Goal: Task Accomplishment & Management: Manage account settings

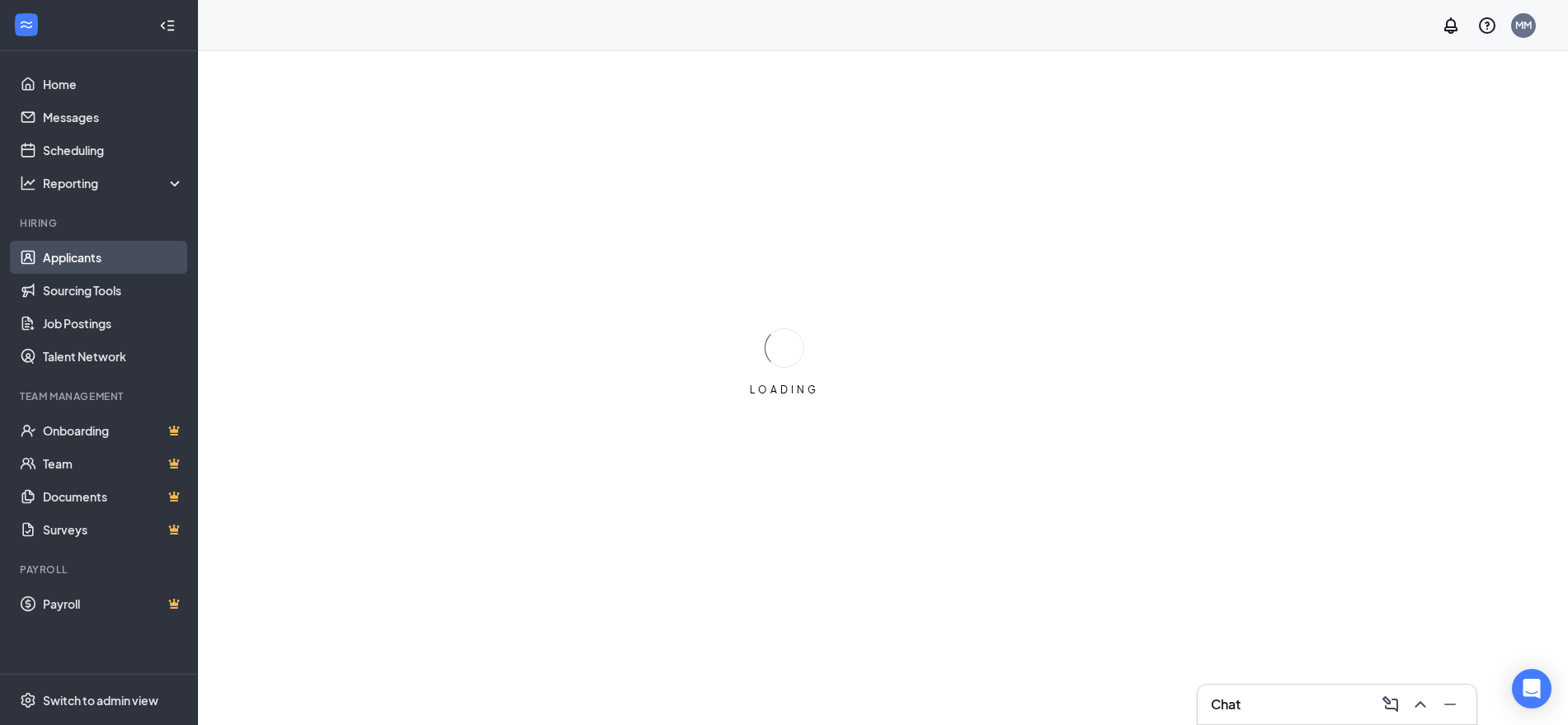
drag, startPoint x: 98, startPoint y: 266, endPoint x: 106, endPoint y: 261, distance: 9.4
click at [99, 266] on link "Applicants" at bounding box center [113, 257] width 141 height 33
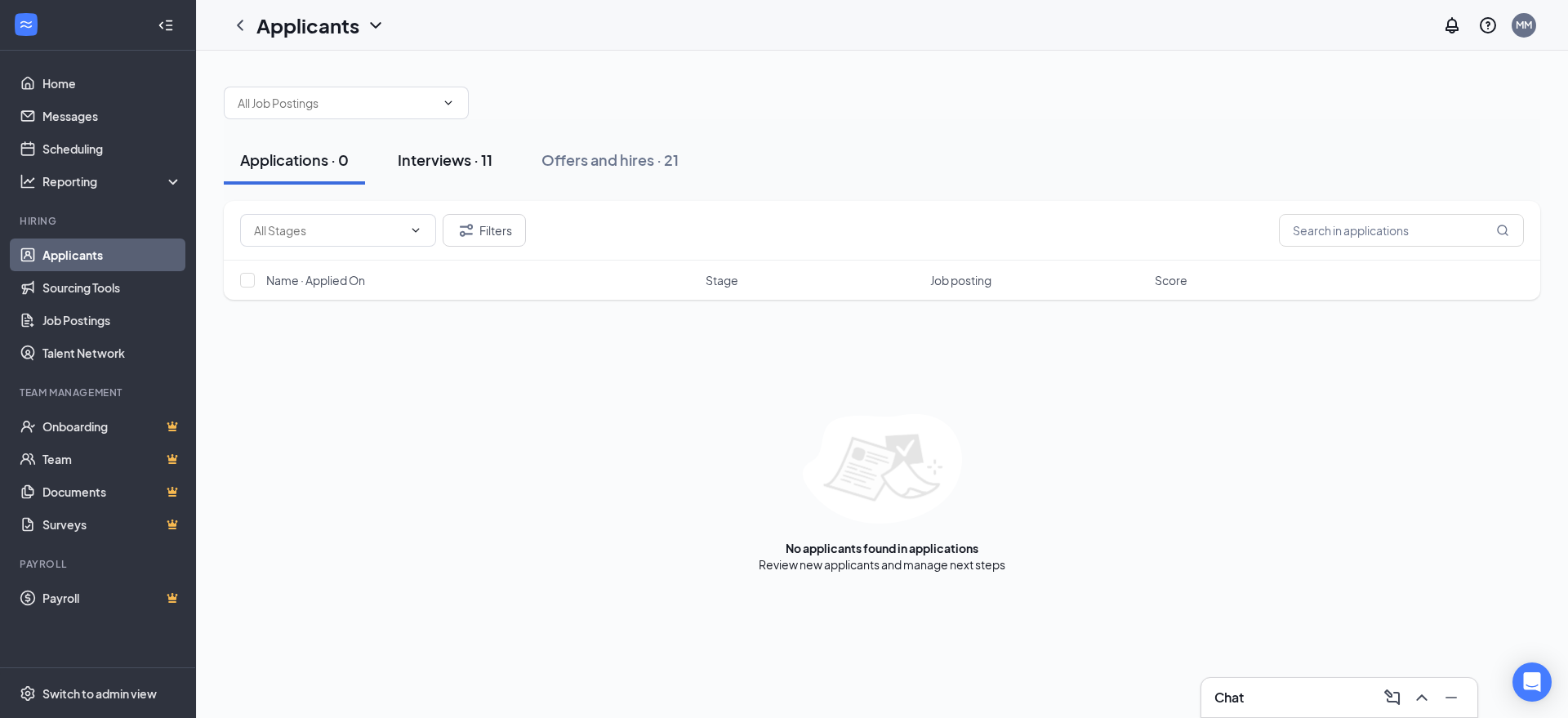
click at [451, 159] on div "Interviews · 11" at bounding box center [445, 160] width 95 height 21
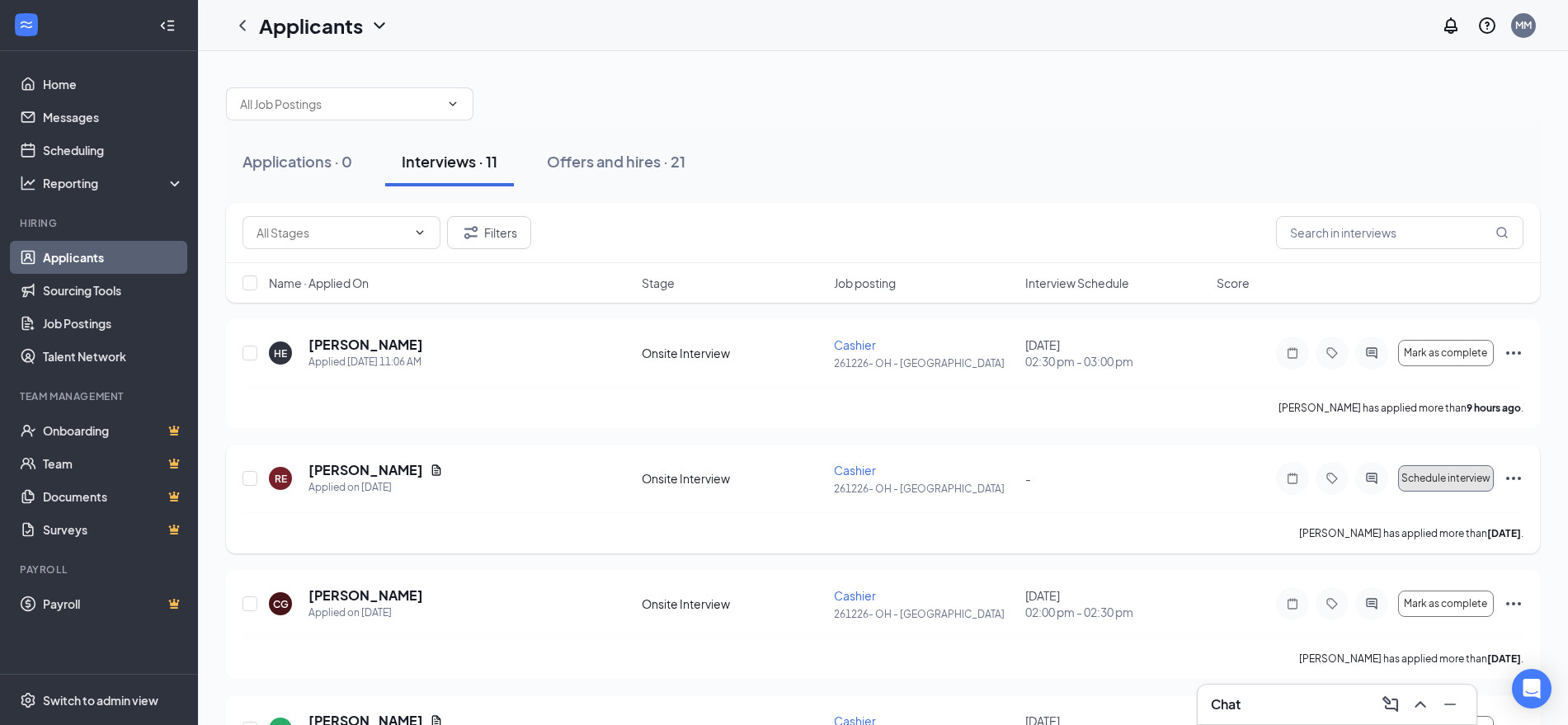
click at [1404, 474] on span "Schedule interview" at bounding box center [1445, 479] width 89 height 12
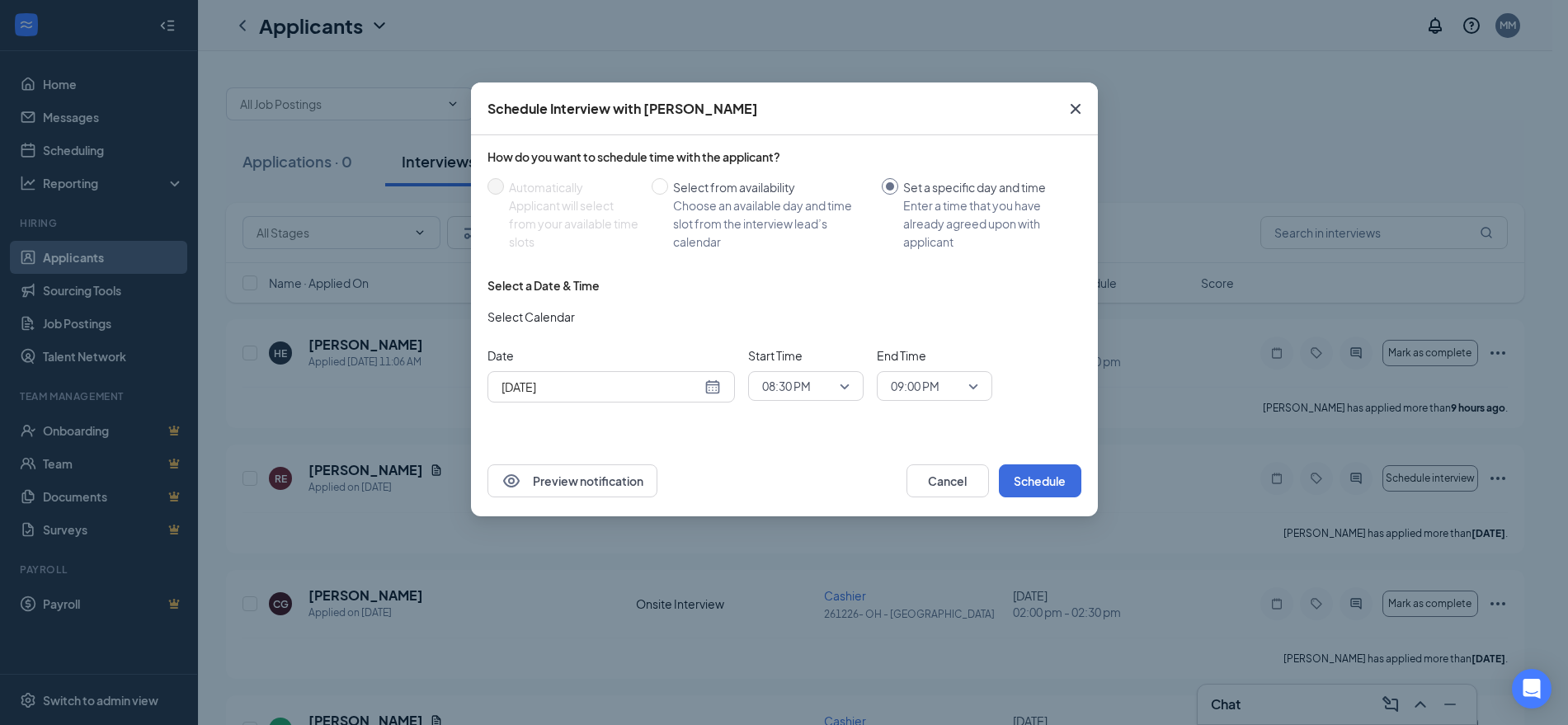
click at [727, 384] on div "[DATE]" at bounding box center [611, 387] width 247 height 32
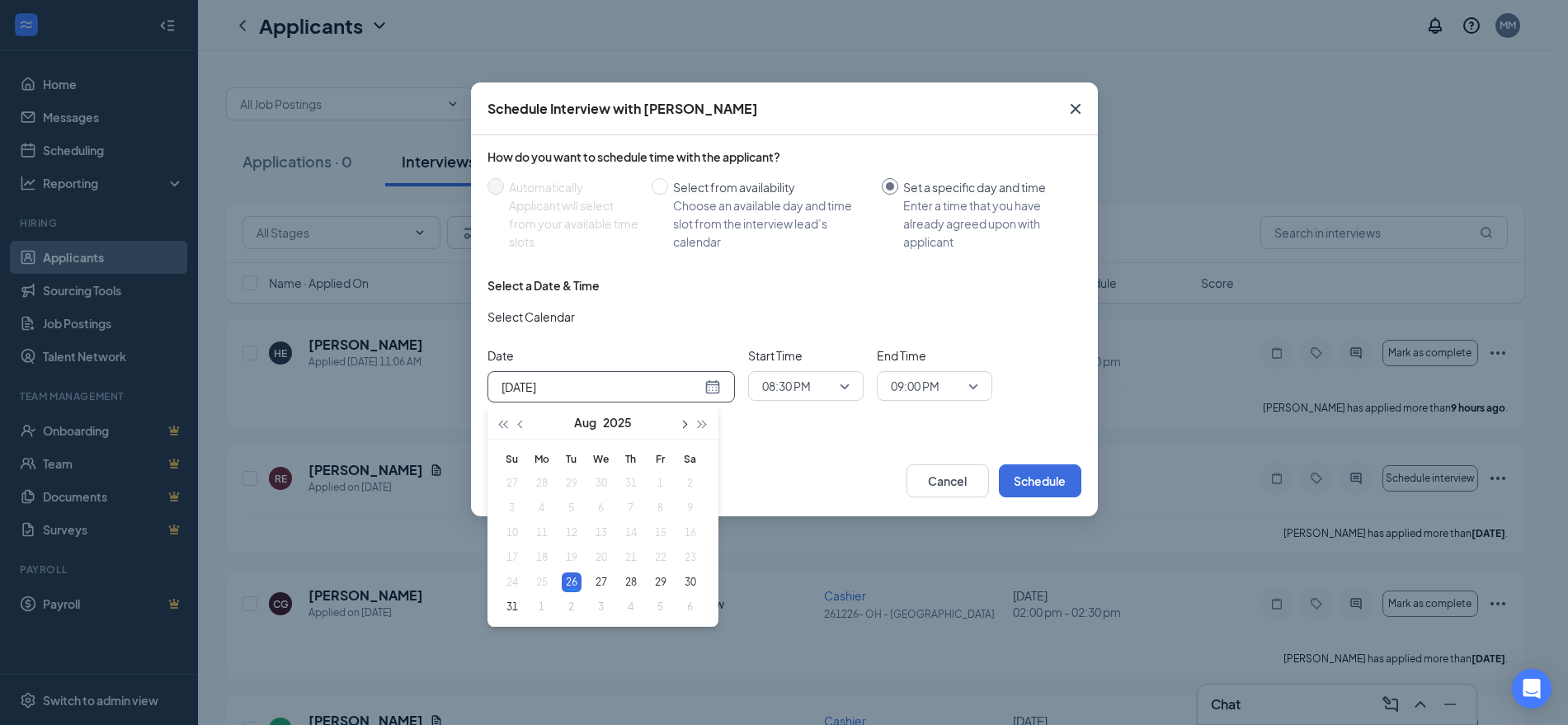
click at [690, 423] on button "button" at bounding box center [684, 423] width 18 height 33
type input "[DATE]"
click at [548, 479] on div "1" at bounding box center [542, 484] width 20 height 20
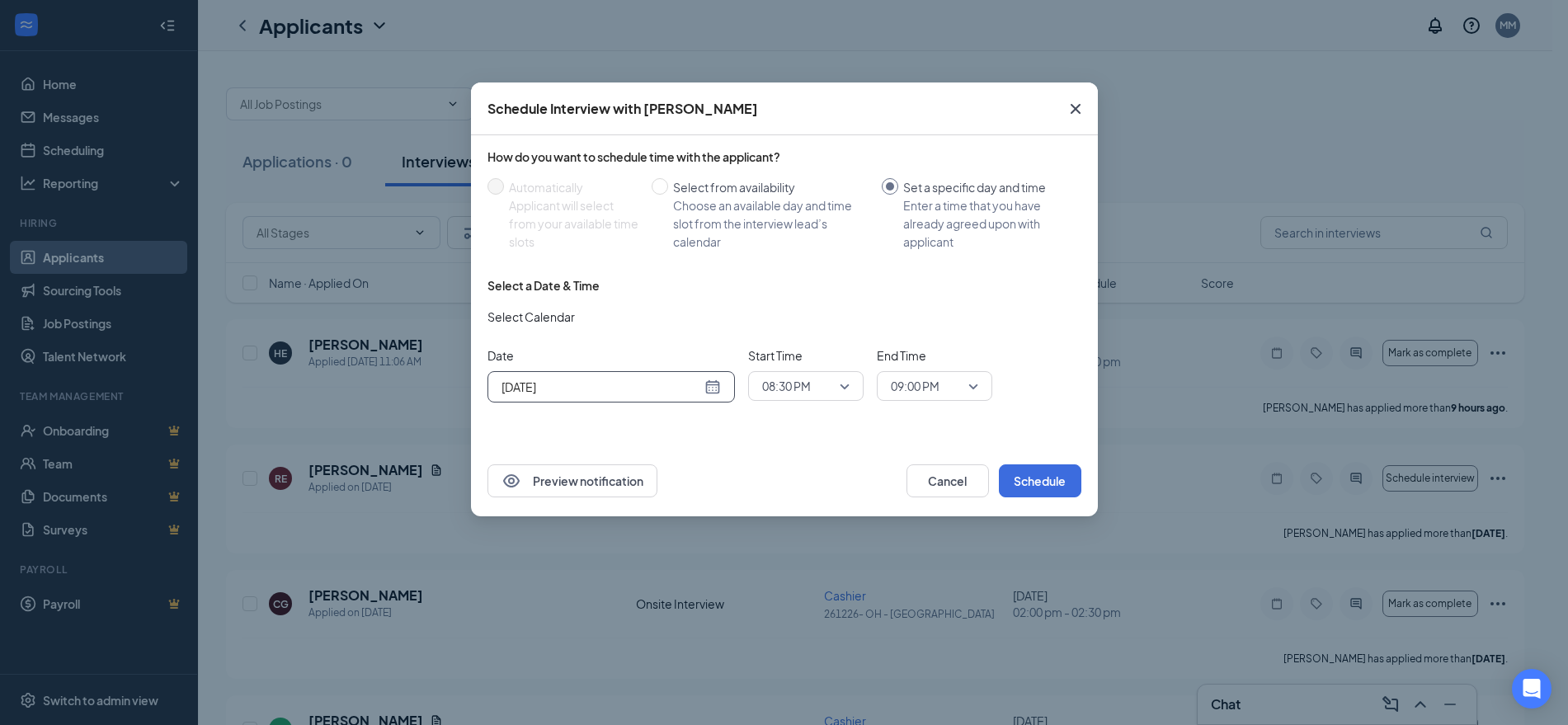
click at [844, 385] on span "08:30 PM" at bounding box center [806, 386] width 88 height 25
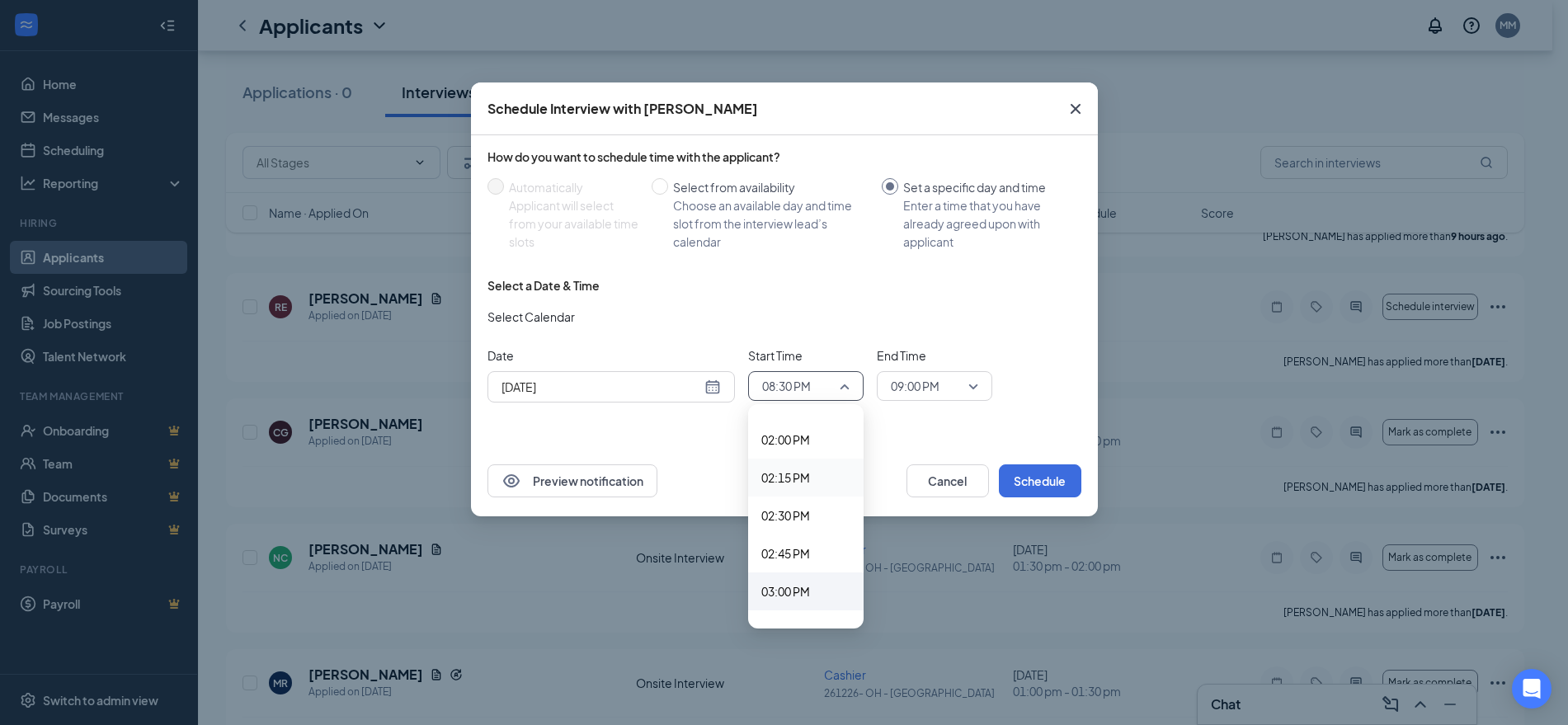
scroll to position [2127, 0]
click at [783, 572] on span "03:00 PM" at bounding box center [786, 580] width 48 height 18
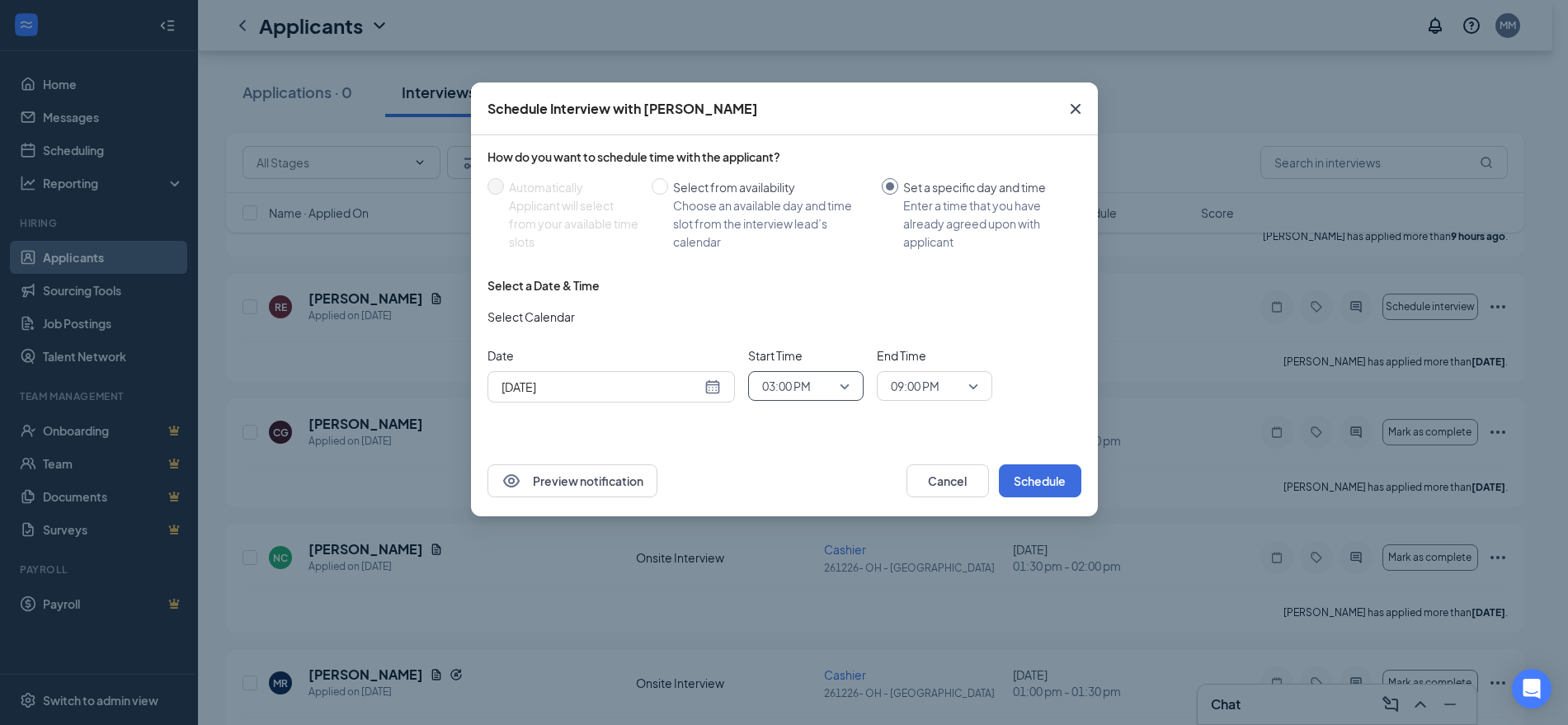
click at [957, 383] on span "09:00 PM" at bounding box center [927, 386] width 73 height 25
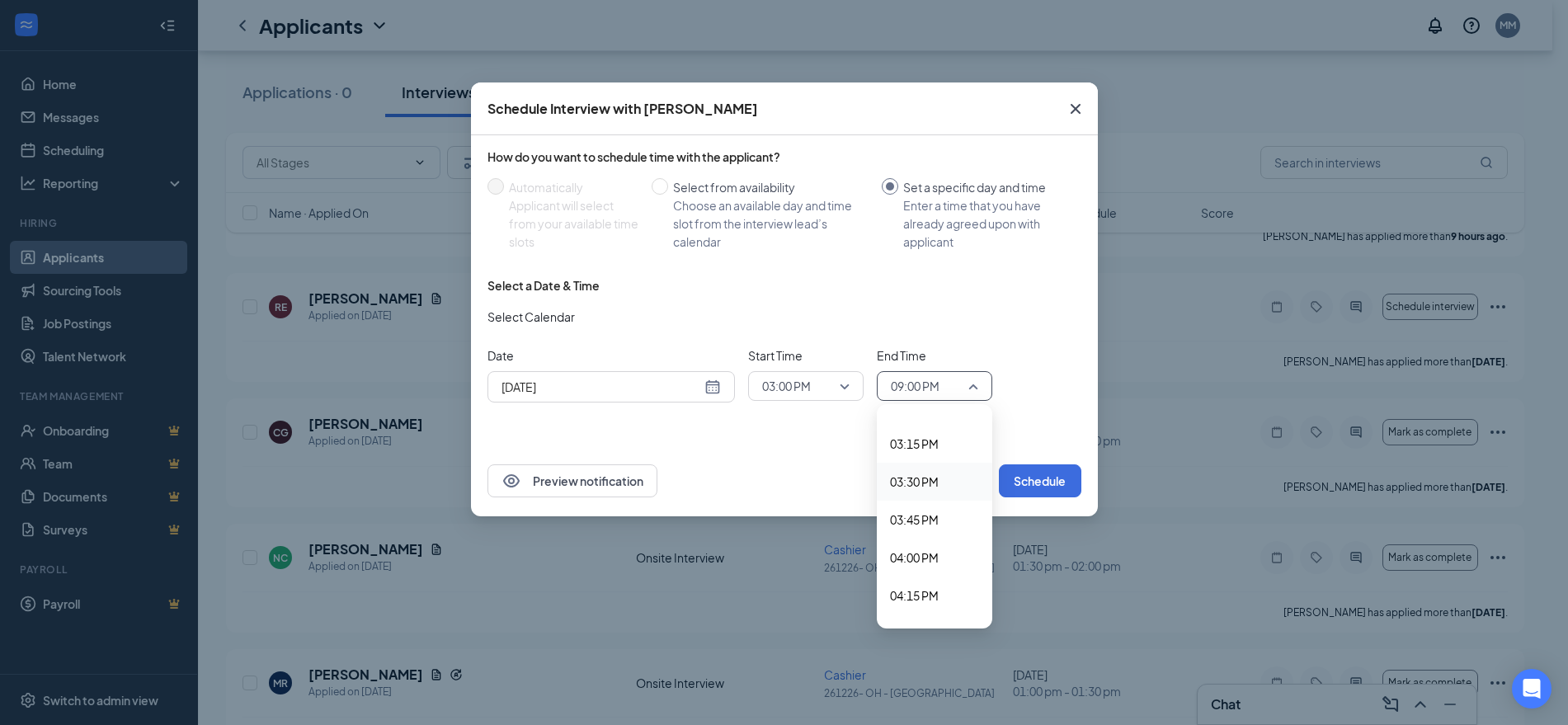
scroll to position [2294, 0]
click at [934, 484] on span "03:30 PM" at bounding box center [914, 489] width 48 height 18
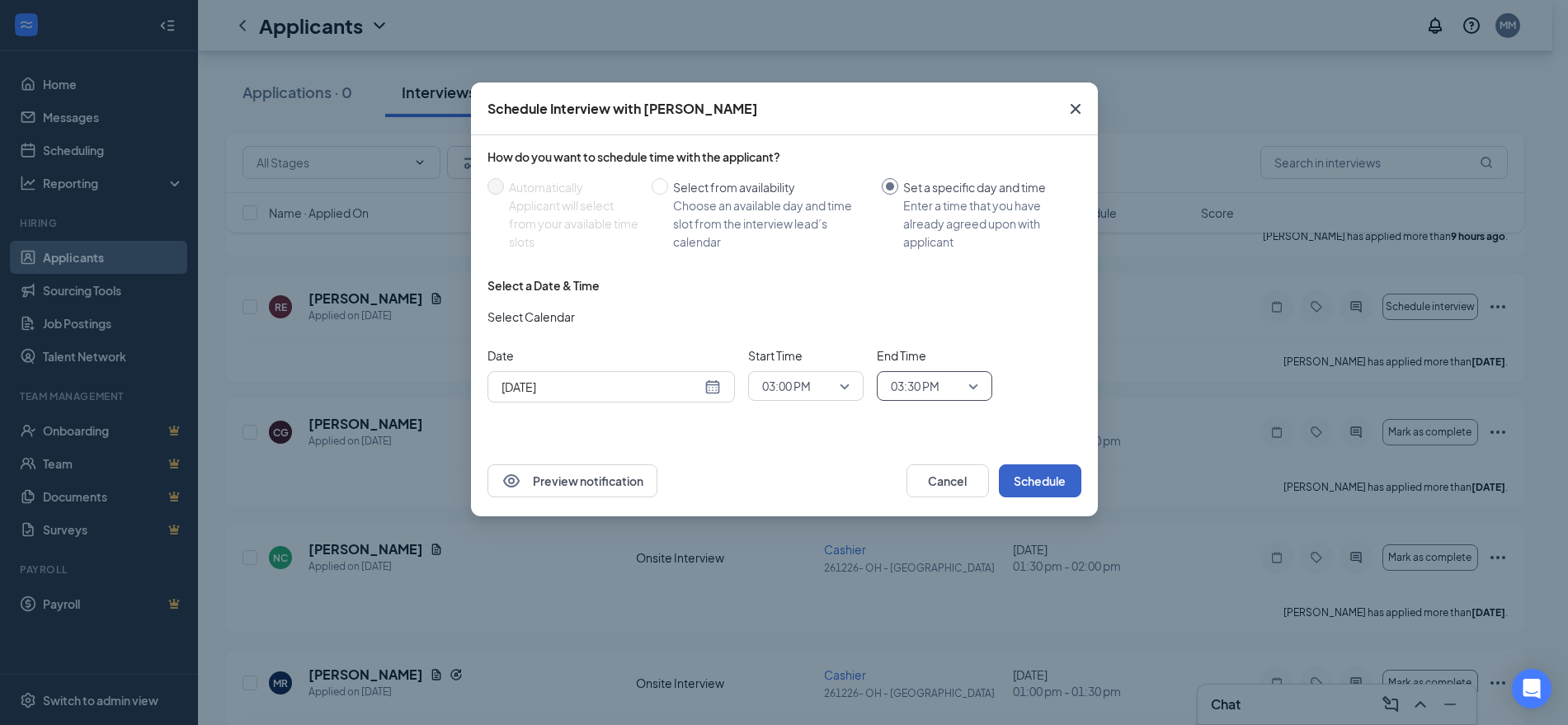
click at [1026, 476] on button "Schedule" at bounding box center [1039, 481] width 83 height 33
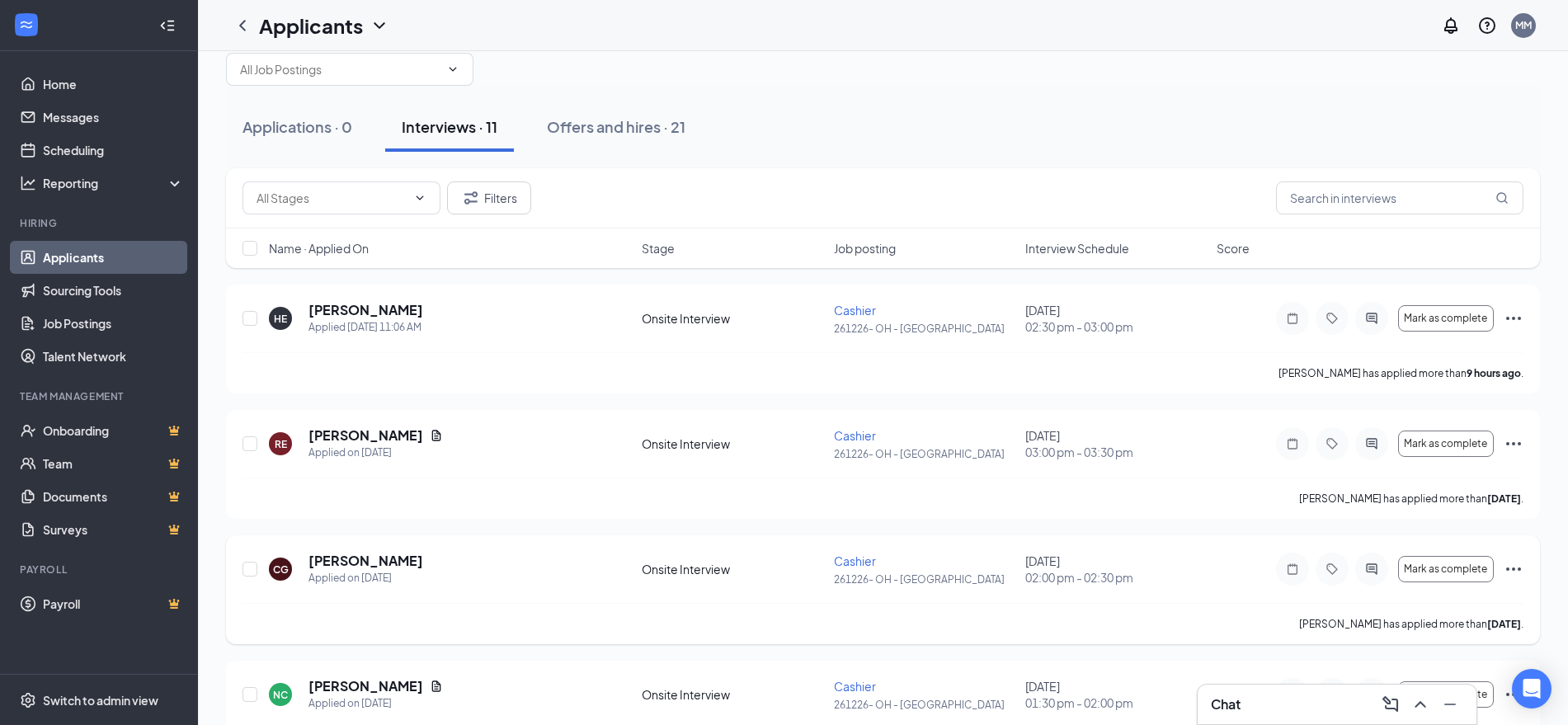
scroll to position [0, 0]
